Goal: Complete application form: Complete application form

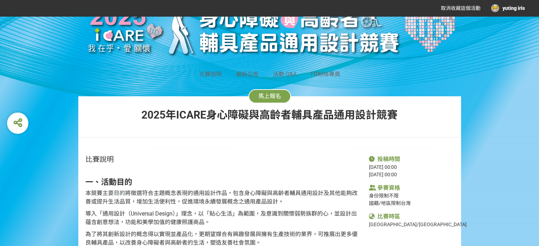
click at [266, 94] on span "馬上報名" at bounding box center [269, 96] width 23 height 7
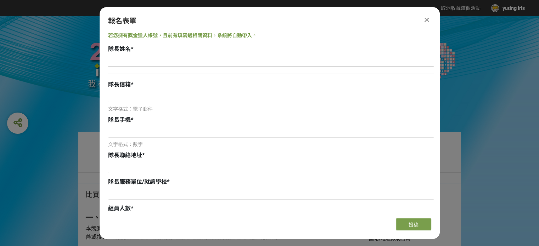
click at [136, 58] on input at bounding box center [271, 61] width 326 height 12
type input "[PERSON_NAME]"
click at [133, 93] on input at bounding box center [271, 96] width 326 height 12
type input "ㄇ"
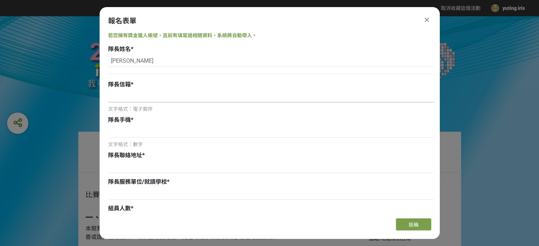
type input "A"
type input "ㄇ"
type input "[EMAIL_ADDRESS][DOMAIN_NAME]"
click at [137, 133] on input at bounding box center [271, 132] width 326 height 12
type input "0906109922"
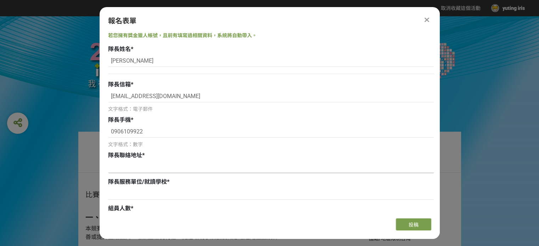
click at [124, 167] on input at bounding box center [271, 167] width 326 height 12
click at [131, 171] on input at bounding box center [271, 167] width 326 height 12
paste input "[GEOGRAPHIC_DATA][GEOGRAPHIC_DATA][PERSON_NAME][GEOGRAPHIC_DATA]105號"
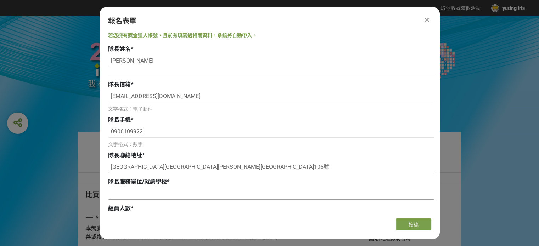
type input "[GEOGRAPHIC_DATA][GEOGRAPHIC_DATA][PERSON_NAME][GEOGRAPHIC_DATA]105號"
click at [126, 191] on input at bounding box center [271, 194] width 326 height 12
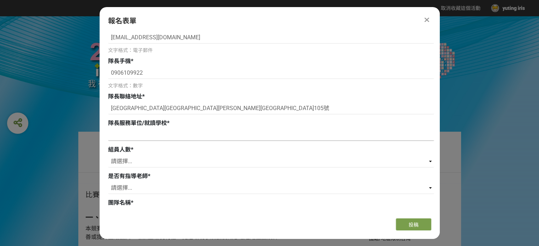
scroll to position [71, 0]
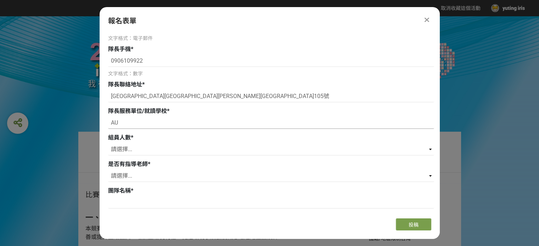
type input "A"
type input "明志科技大學"
click at [130, 147] on select "請選擇... 0 1 2 3" at bounding box center [271, 150] width 326 height 12
click at [108, 144] on select "請選擇... 0 1 2 3" at bounding box center [271, 150] width 326 height 12
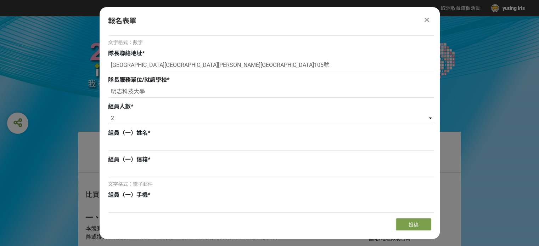
scroll to position [106, 0]
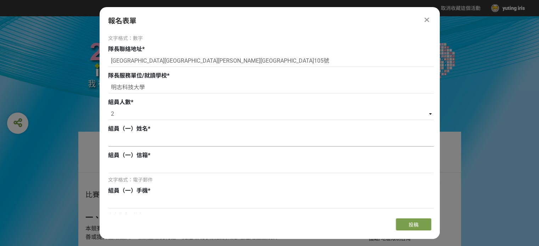
click at [127, 140] on input at bounding box center [271, 141] width 326 height 12
click at [119, 113] on select "請選擇... 0 1 2 3" at bounding box center [271, 114] width 326 height 12
select select "1"
click at [108, 108] on select "請選擇... 0 1 2 3" at bounding box center [271, 114] width 326 height 12
click at [130, 143] on input at bounding box center [271, 141] width 326 height 12
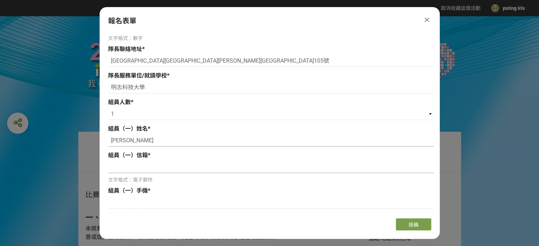
type input "[PERSON_NAME]"
click at [136, 170] on input at bounding box center [271, 167] width 326 height 12
click at [121, 163] on input at bounding box center [271, 167] width 326 height 12
click at [120, 170] on input at bounding box center [271, 167] width 326 height 12
paste input "[EMAIL_ADDRESS][DOMAIN_NAME]"
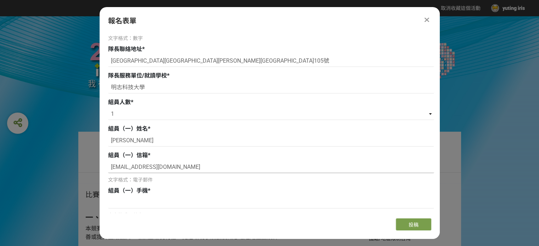
type input "[EMAIL_ADDRESS][DOMAIN_NAME]"
click at [127, 202] on input at bounding box center [271, 203] width 326 height 12
paste input "0966563601"
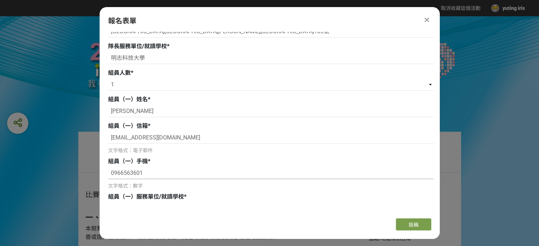
scroll to position [213, 0]
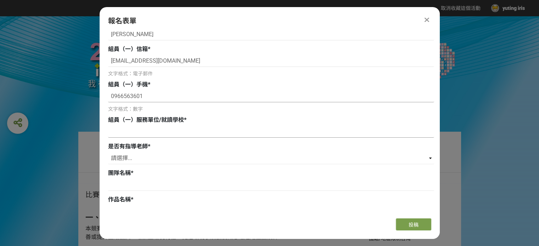
type input "0966563601"
click at [142, 137] on input at bounding box center [271, 132] width 326 height 12
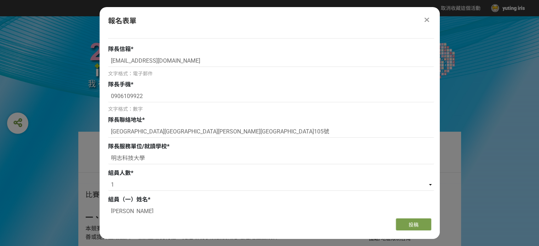
scroll to position [35, 0]
drag, startPoint x: 142, startPoint y: 158, endPoint x: 87, endPoint y: 156, distance: 55.0
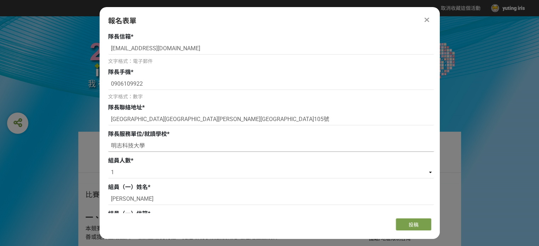
scroll to position [177, 0]
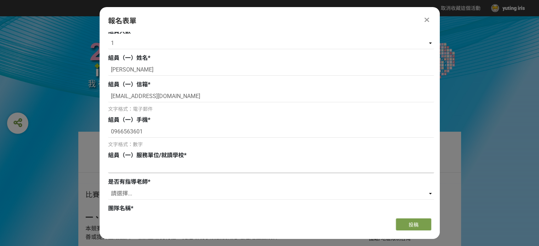
click at [132, 171] on input at bounding box center [271, 167] width 326 height 12
paste input "明志科技大學"
type input "明志科技大學"
click at [133, 194] on select "請選擇... 是 否" at bounding box center [271, 194] width 326 height 12
click at [108, 188] on select "請選擇... 是 否" at bounding box center [271, 194] width 326 height 12
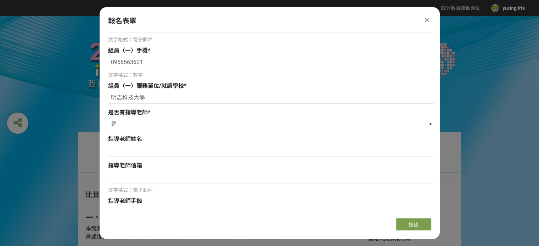
scroll to position [248, 0]
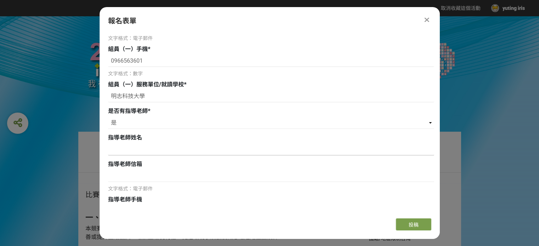
click at [135, 155] on input at bounding box center [271, 150] width 326 height 12
click at [145, 121] on select "請選擇... 是 否" at bounding box center [271, 123] width 326 height 12
select select "否"
click at [108, 117] on select "請選擇... 是 否" at bounding box center [271, 123] width 326 height 12
click at [128, 149] on input at bounding box center [271, 150] width 326 height 12
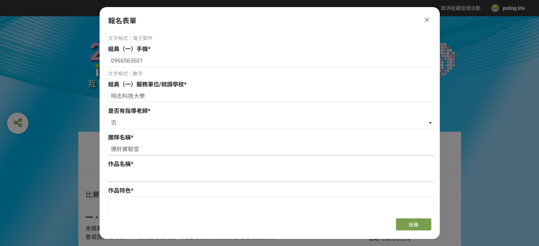
type input "爆肝實驗室"
click at [133, 176] on input at bounding box center [271, 176] width 326 height 12
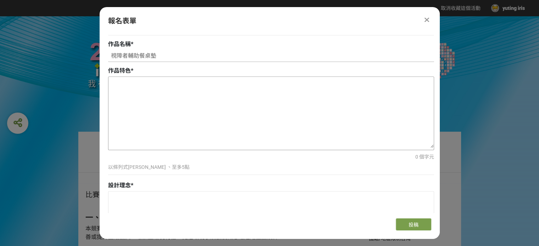
scroll to position [354, 0]
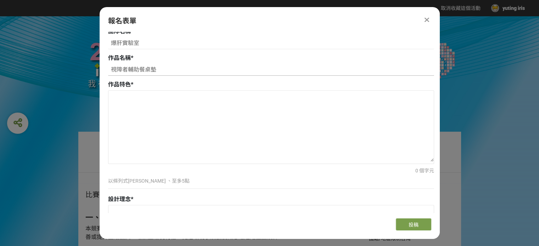
type input "視障者輔助餐桌墊"
click at [114, 97] on textarea at bounding box center [270, 126] width 325 height 71
paste textarea "• 精準定位，觸覺指引 透過 凹槽設計與四種凸起形狀（梯形＝杯子、金字塔＝盤子、圓形＝碗、三條柱狀＝餐具），讓使用者用觸覺即可快速辨識餐具擺放位置，減少錯位與…"
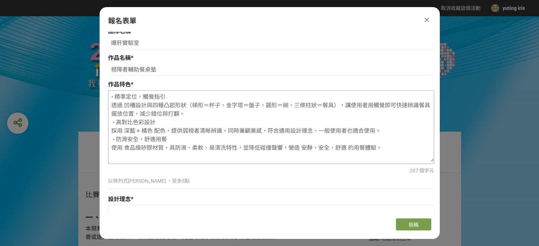
click at [118, 97] on textarea "• 精準定位，觸覺指引 透過 凹槽設計與四種凸起形狀（梯形＝杯子、金字塔＝盤子、圓形＝碗、三條柱狀＝餐具），讓使用者用觸覺即可快速辨識餐具擺放位置，減少錯位與…" at bounding box center [270, 126] width 325 height 71
click at [116, 125] on textarea "1.精準定位，觸覺指引 透過 凹槽設計與四種凸起形狀（梯形＝杯子、金字塔＝盤子、圓形＝碗、三條柱狀＝餐具），讓使用者用觸覺即可快速辨識餐具擺放位置，減少錯位與…" at bounding box center [270, 126] width 325 height 71
click at [117, 142] on textarea "1.精準定位，觸覺指引 透過 凹槽設計與四種凸起形狀（梯形＝杯子、金字塔＝盤子、圓形＝碗、三條柱狀＝餐具），讓使用者用觸覺即可快速辨識餐具擺放位置，減少錯位與…" at bounding box center [270, 126] width 325 height 71
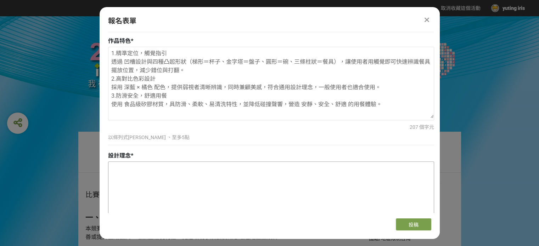
scroll to position [425, 0]
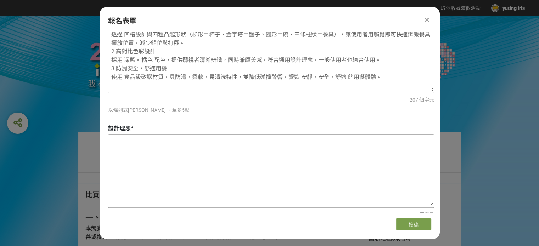
type textarea "1.精準定位，觸覺指引 透過 凹槽設計與四種凸起形狀（梯形＝杯子、金字塔＝盤子、圓形＝碗、三條柱狀＝餐具），讓使用者用觸覺即可快速辨識餐具擺放位置，減少錯位與…"
click at [129, 150] on textarea at bounding box center [270, 170] width 325 height 71
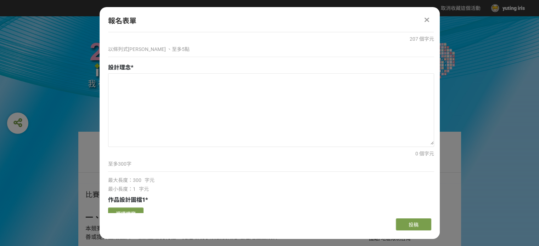
scroll to position [461, 0]
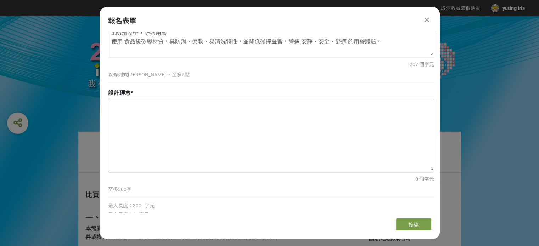
drag, startPoint x: 129, startPoint y: 107, endPoint x: 125, endPoint y: 106, distance: 4.3
click at [129, 107] on textarea at bounding box center [270, 134] width 325 height 71
paste textarea "這款桌墊以 「定位、穩固、指引」 為核心，專為視障者及弱視者設計，並同時符合 通用設計理念，讓所有人都能安心使用。 透過 凹槽結構與凸起觸覺指標，使用者僅靠觸…"
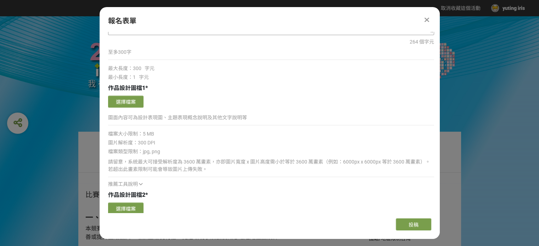
scroll to position [602, 0]
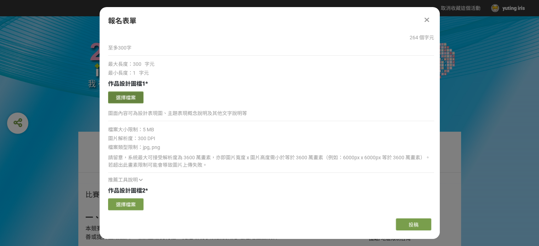
type textarea "這款桌墊以 「定位、穩固、指引」 為核心，專為視障者及弱視者設計，並同時符合 通用設計理念，讓所有人都能安心使用。 透過 凹槽結構與凸起觸覺指標，使用者僅靠觸…"
click at [133, 95] on button "選擇檔案" at bounding box center [125, 97] width 35 height 12
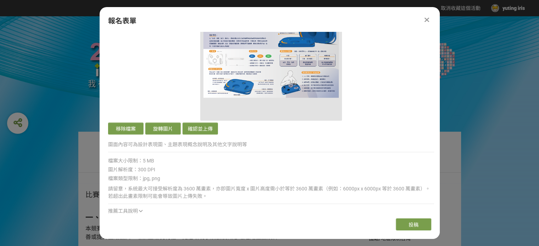
scroll to position [744, 0]
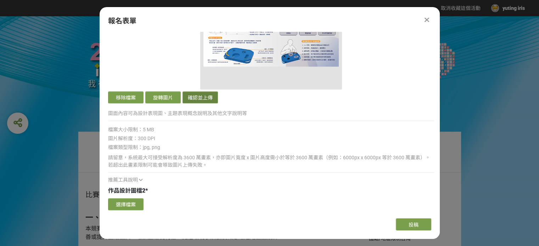
click at [214, 97] on button "確認並上傳" at bounding box center [199, 97] width 35 height 12
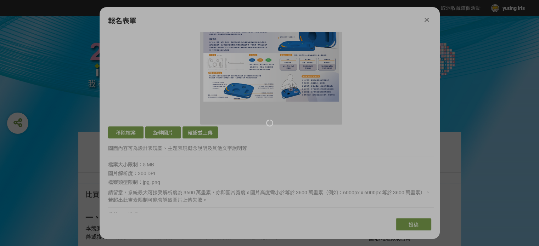
scroll to position [709, 0]
click at [277, 147] on div at bounding box center [269, 123] width 539 height 246
click at [294, 143] on div at bounding box center [269, 123] width 539 height 246
click at [295, 143] on div at bounding box center [269, 123] width 539 height 246
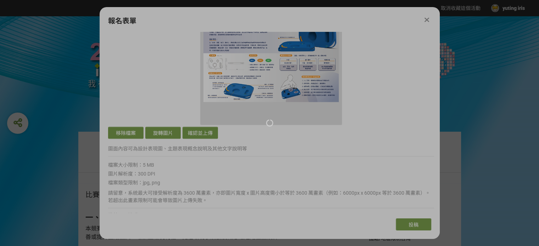
click at [294, 150] on div at bounding box center [269, 123] width 539 height 246
click at [266, 95] on div at bounding box center [269, 123] width 539 height 246
click at [282, 119] on div at bounding box center [269, 123] width 539 height 246
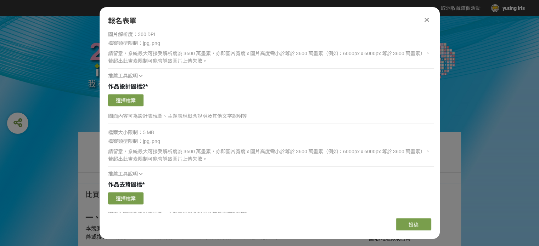
scroll to position [850, 0]
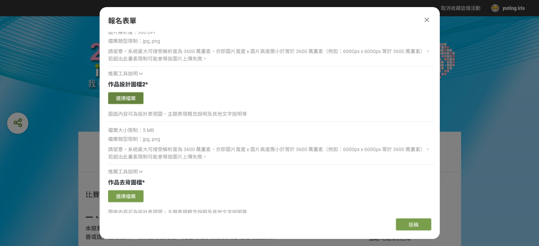
click at [135, 95] on button "選擇檔案" at bounding box center [125, 98] width 35 height 12
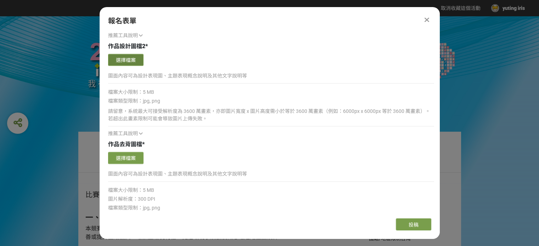
scroll to position [921, 0]
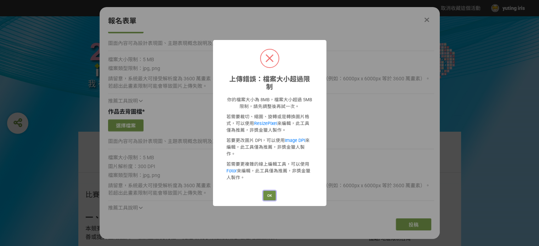
click at [270, 191] on button "OK" at bounding box center [269, 196] width 12 height 10
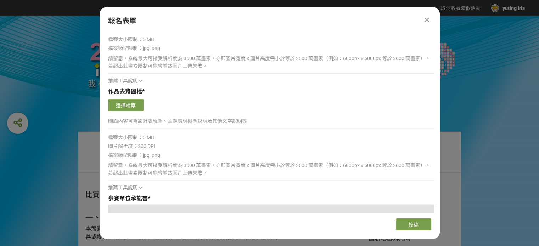
scroll to position [945, 0]
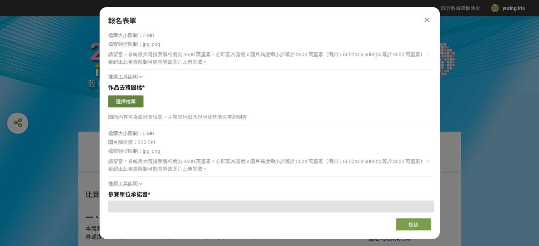
click at [133, 102] on button "選擇檔案" at bounding box center [125, 101] width 35 height 12
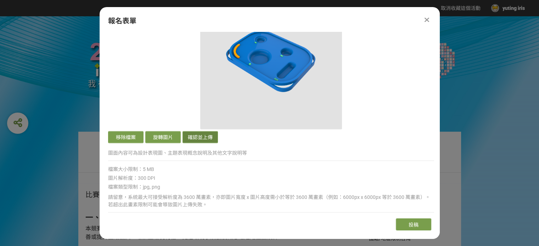
scroll to position [1052, 0]
click at [206, 137] on button "確認並上傳" at bounding box center [199, 137] width 35 height 12
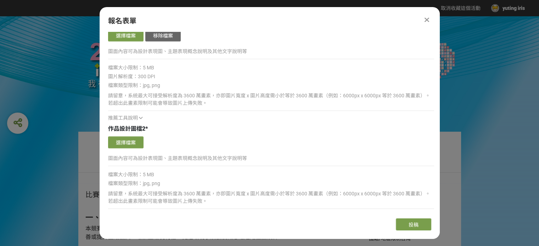
scroll to position [804, 0]
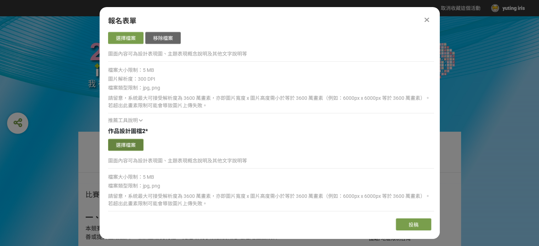
click at [130, 140] on button "選擇檔案" at bounding box center [125, 145] width 35 height 12
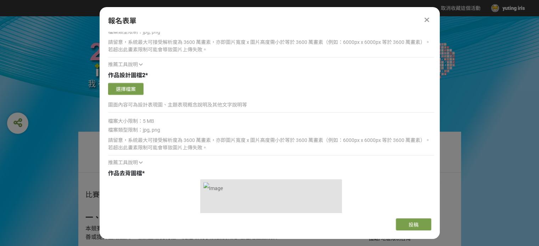
scroll to position [839, 0]
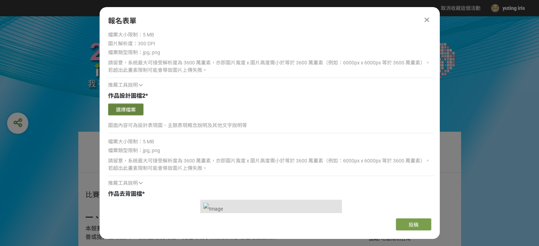
click at [129, 106] on button "選擇檔案" at bounding box center [125, 109] width 35 height 12
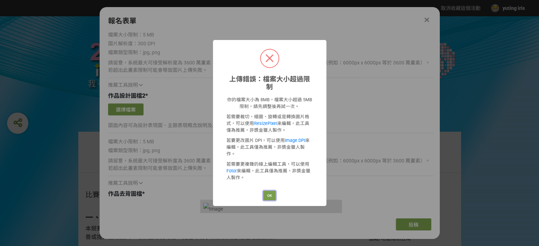
click at [269, 191] on button "OK" at bounding box center [269, 196] width 12 height 10
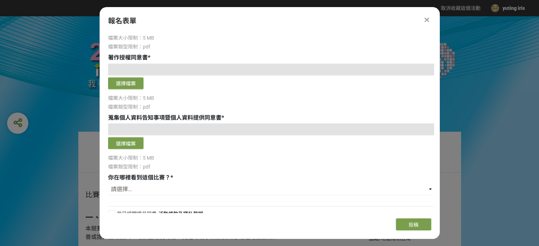
scroll to position [1293, 0]
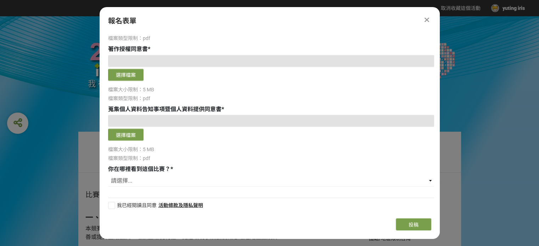
click at [111, 204] on div at bounding box center [111, 205] width 7 height 7
checkbox input "true"
click at [130, 182] on select "請選擇... 獎金獵人網站 Facebook / Instagram 校園講座 / 老師系上推薦 電子郵件 海報 其他" at bounding box center [271, 181] width 326 height 12
select select "獎金獵人網站"
click at [108, 175] on select "請選擇... 獎金獵人網站 Facebook / Instagram 校園講座 / 老師系上推薦 電子郵件 海報 其他" at bounding box center [271, 181] width 326 height 12
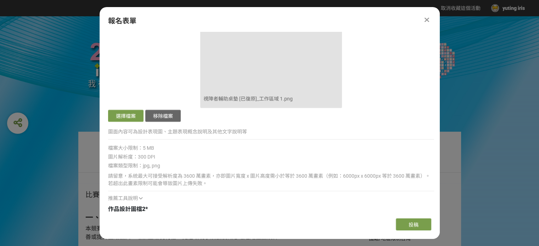
scroll to position [797, 0]
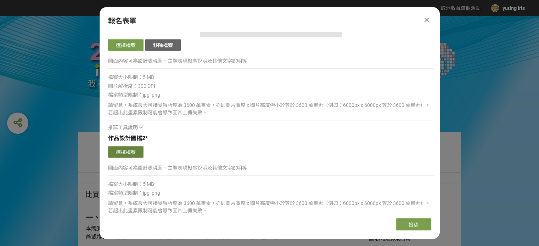
click at [133, 151] on button "選擇檔案" at bounding box center [125, 152] width 35 height 12
click at [123, 153] on button "選擇檔案" at bounding box center [125, 152] width 35 height 12
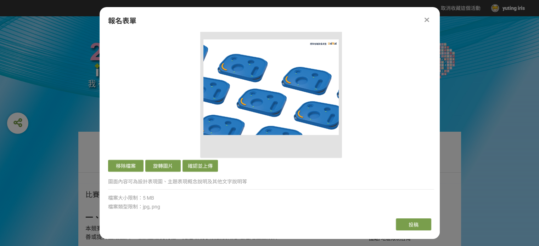
scroll to position [938, 0]
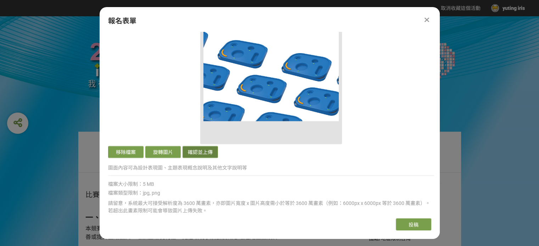
click at [193, 150] on button "確認並上傳" at bounding box center [199, 152] width 35 height 12
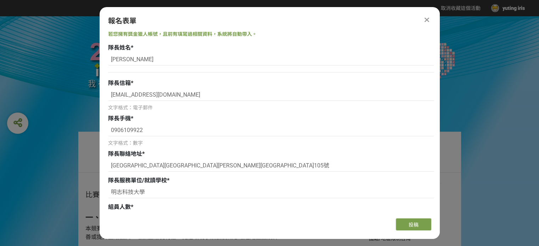
scroll to position [0, 0]
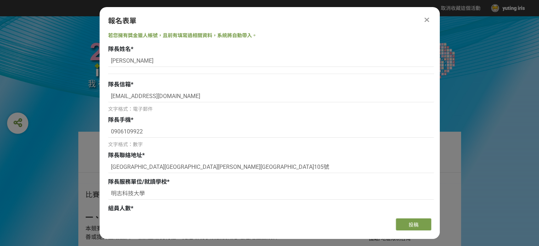
click at [473, 90] on div "比賽說明 最新公告 活動 Q&A FB粉絲專頁 馬上報名 [DATE]ICARE身心障礙與高齡者輔具產品通用設計競賽" at bounding box center [269, 99] width 539 height 167
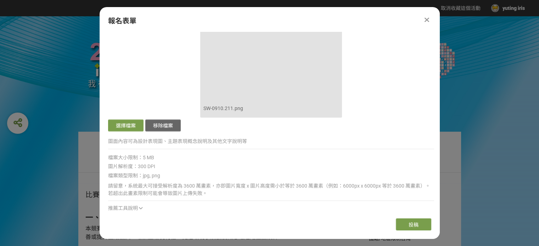
scroll to position [1347, 0]
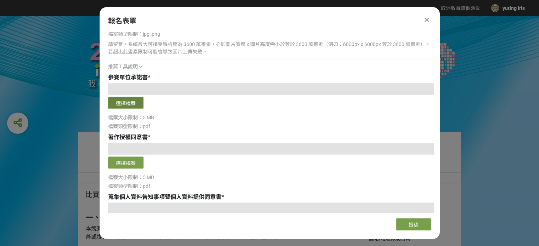
click at [133, 104] on button "選擇檔案" at bounding box center [125, 103] width 35 height 12
click at [128, 100] on button "選擇檔案" at bounding box center [125, 103] width 35 height 12
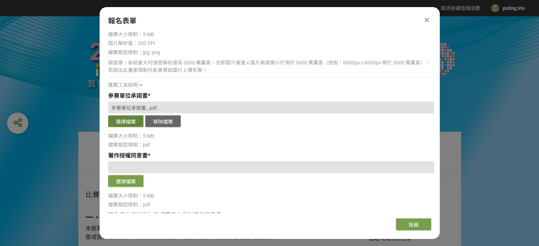
scroll to position [1364, 0]
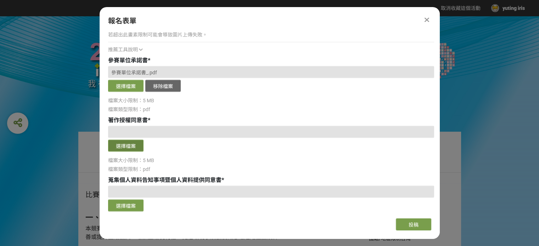
click at [128, 147] on button "選擇檔案" at bounding box center [125, 146] width 35 height 12
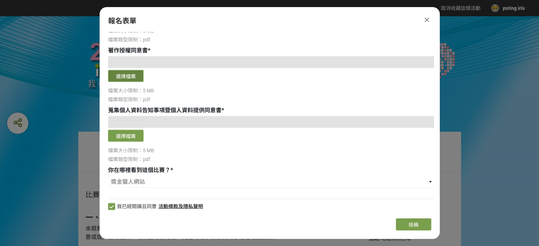
scroll to position [1434, 0]
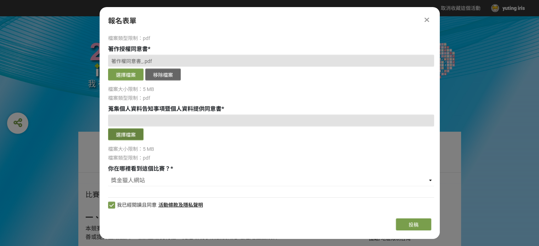
click at [133, 134] on button "選擇檔案" at bounding box center [125, 135] width 35 height 12
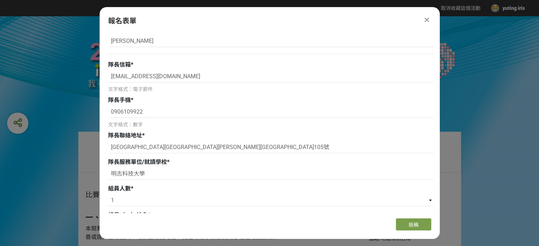
scroll to position [0, 0]
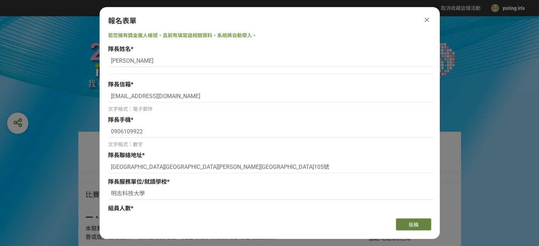
click at [419, 222] on button "投稿" at bounding box center [413, 225] width 35 height 12
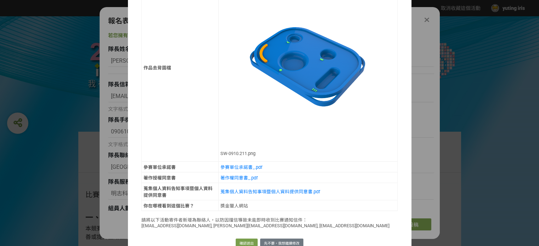
scroll to position [734, 0]
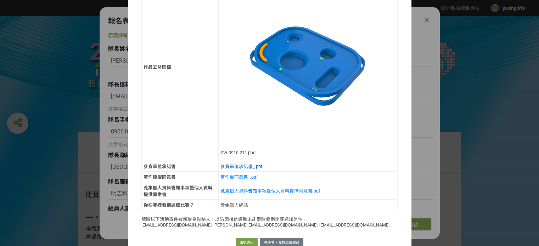
click at [234, 164] on link "參賽單位承諾書_.pdf" at bounding box center [241, 166] width 42 height 5
click at [222, 175] on link "著作權同意書_.pdf" at bounding box center [238, 177] width 37 height 5
click at [243, 189] on link "蒐集個人資料告知事項暨個人資料提供同意書.pdf" at bounding box center [270, 191] width 100 height 5
click at [246, 238] on button "確認送出" at bounding box center [247, 243] width 22 height 10
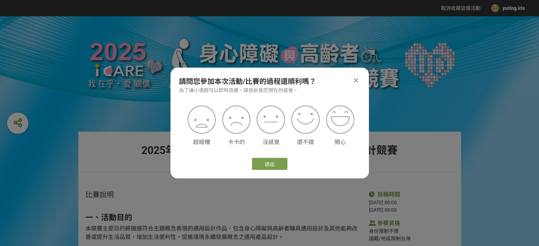
click at [353, 79] on div at bounding box center [356, 80] width 9 height 9
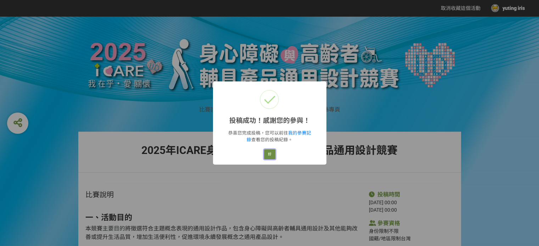
click at [271, 154] on button "好" at bounding box center [269, 155] width 11 height 10
